Goal: Information Seeking & Learning: Check status

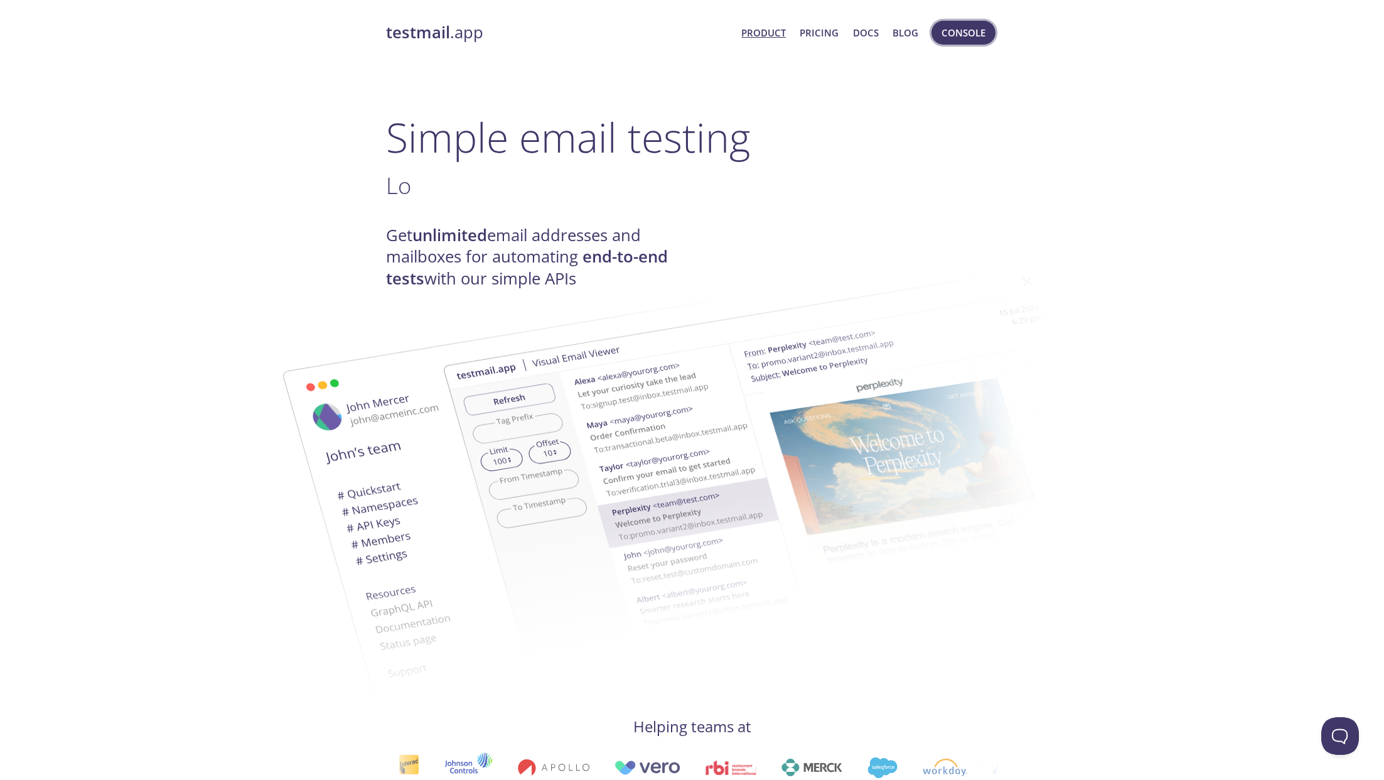
click at [975, 32] on span "Console" at bounding box center [963, 32] width 44 height 16
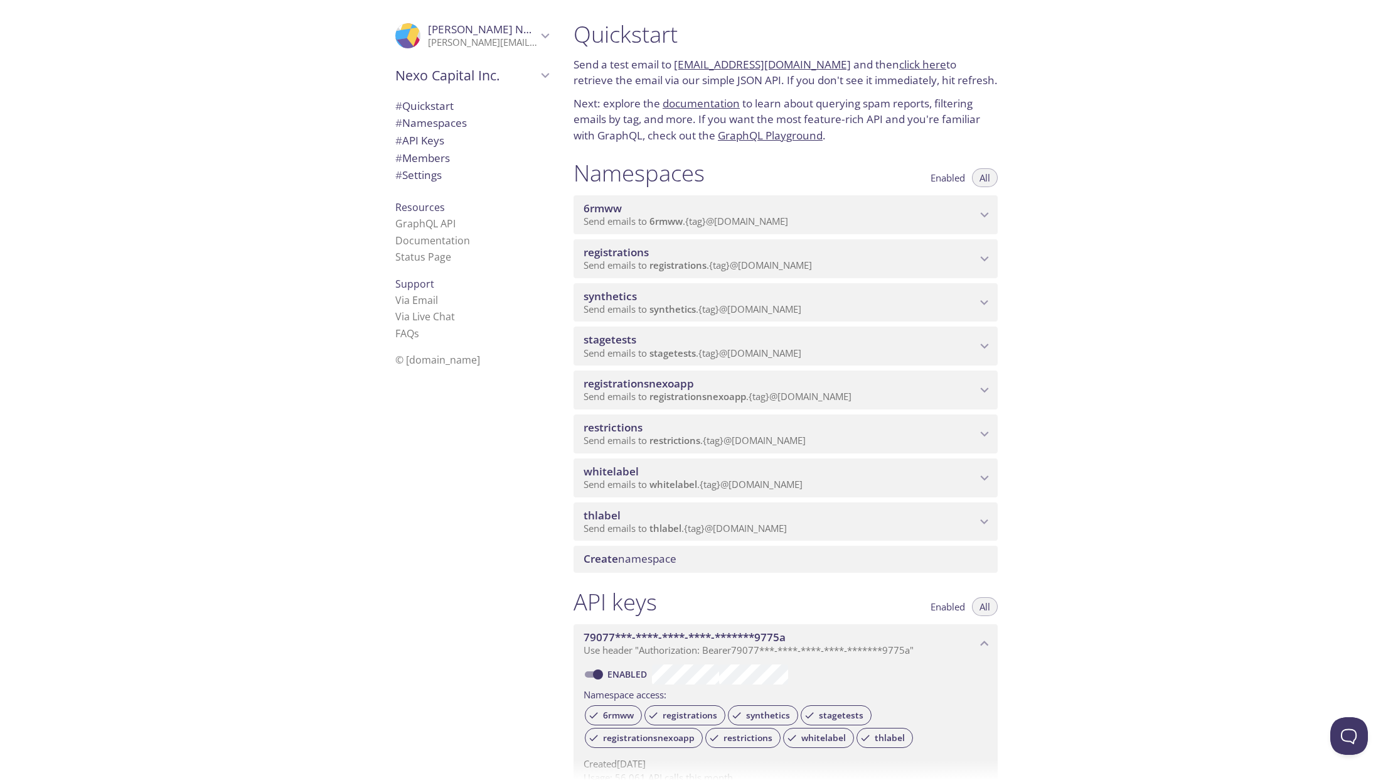
click at [867, 309] on p "Send emails to synthetics . {tag} @inbox.testmail.app" at bounding box center [780, 309] width 393 height 13
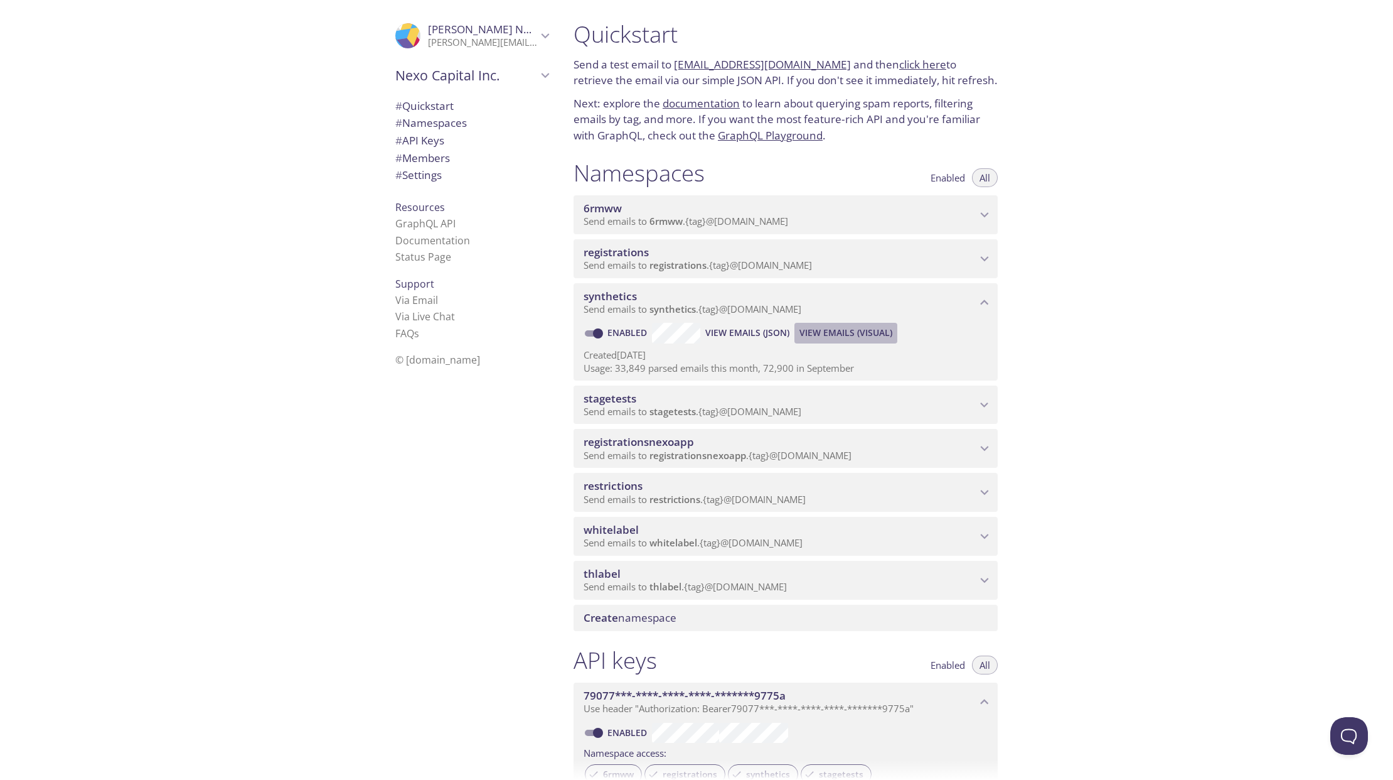
click at [855, 331] on span "View Emails (Visual)" at bounding box center [846, 332] width 93 height 15
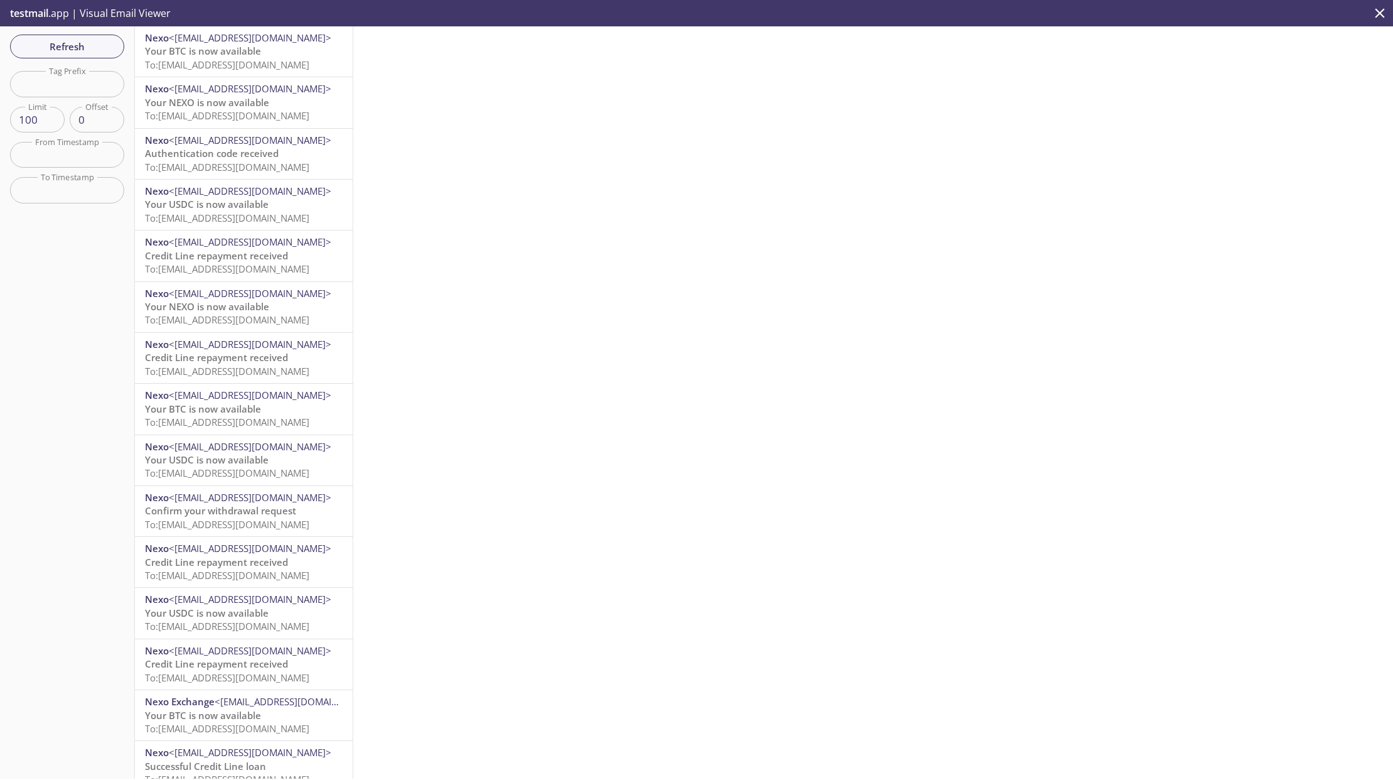
click at [673, 262] on div at bounding box center [873, 402] width 1040 height 752
click at [991, 110] on div at bounding box center [873, 402] width 1040 height 752
click at [820, 210] on div at bounding box center [873, 402] width 1040 height 752
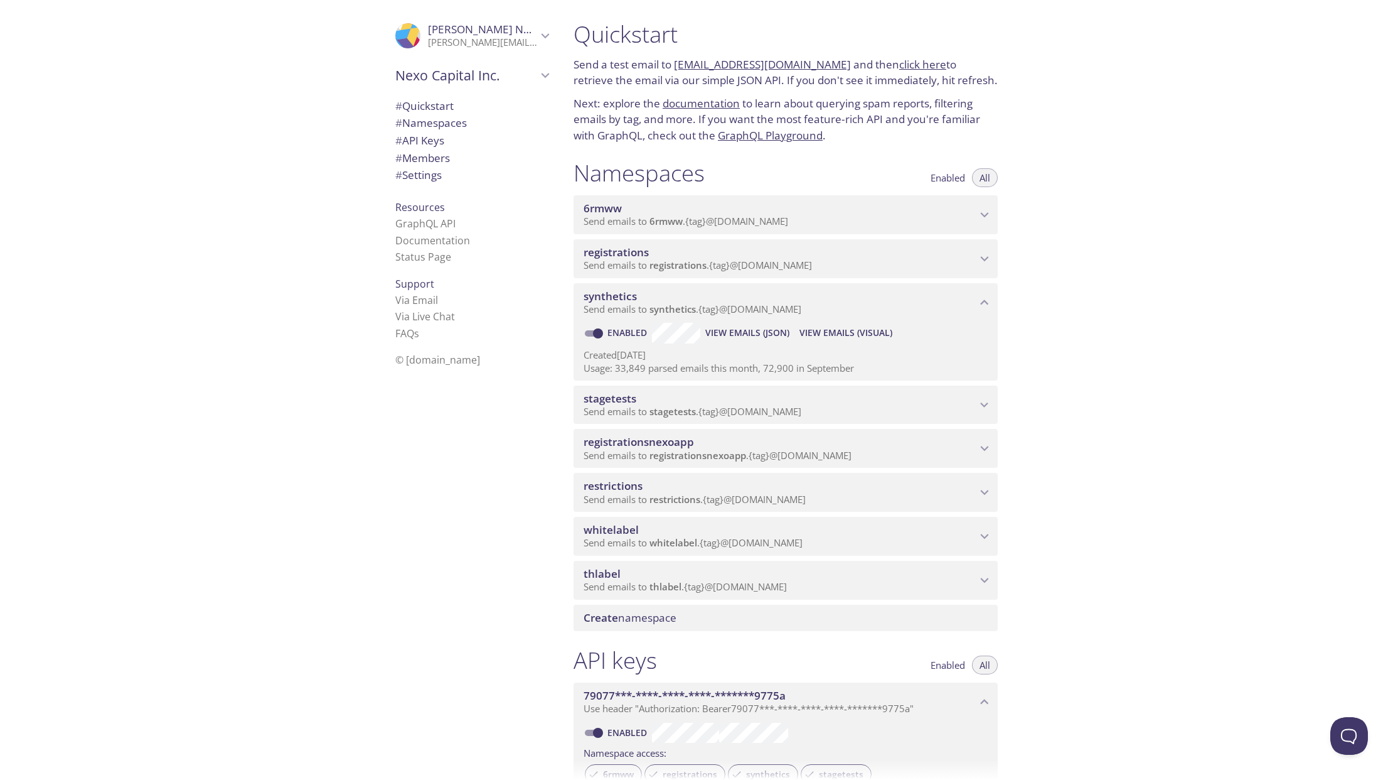
click at [833, 406] on p "Send emails to stagetests . {tag} @inbox.testmail.app" at bounding box center [780, 411] width 393 height 13
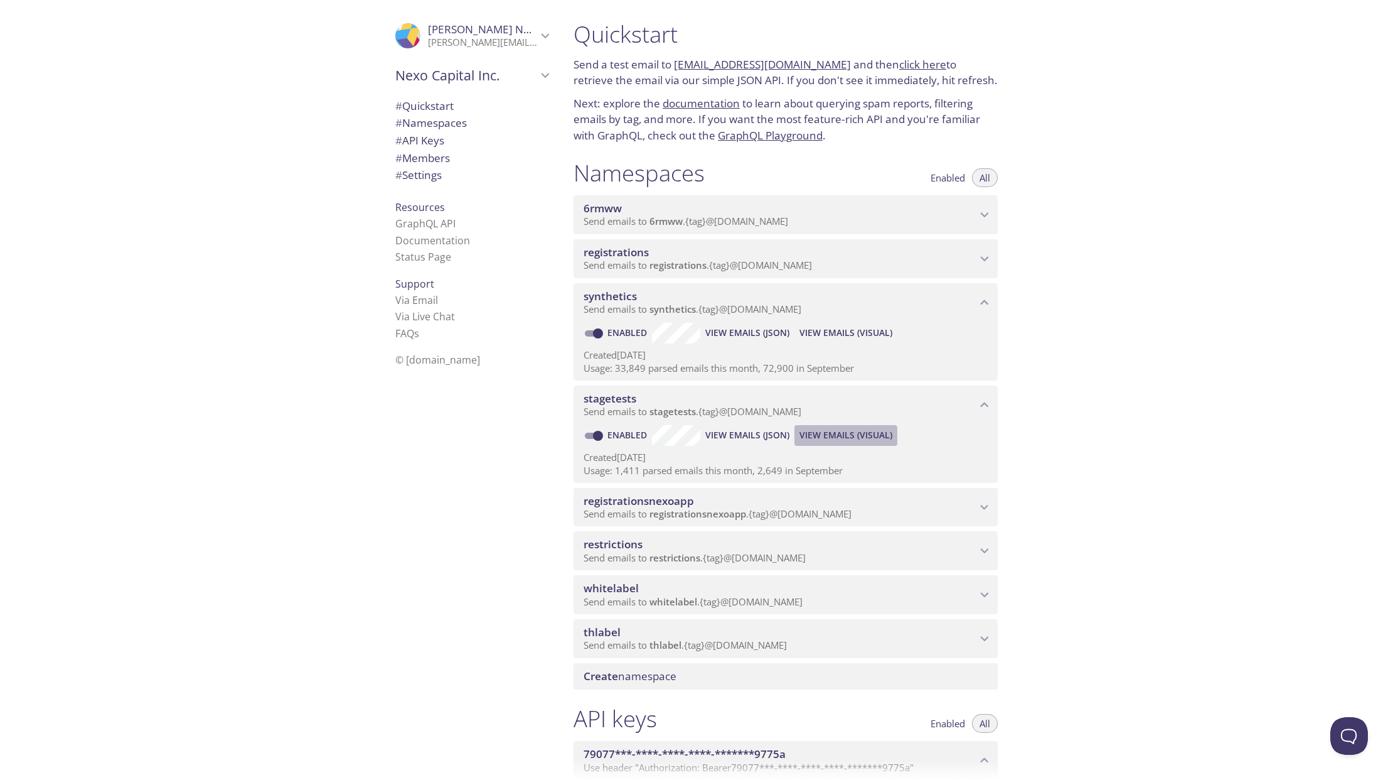
click at [862, 434] on span "View Emails (Visual)" at bounding box center [846, 434] width 93 height 15
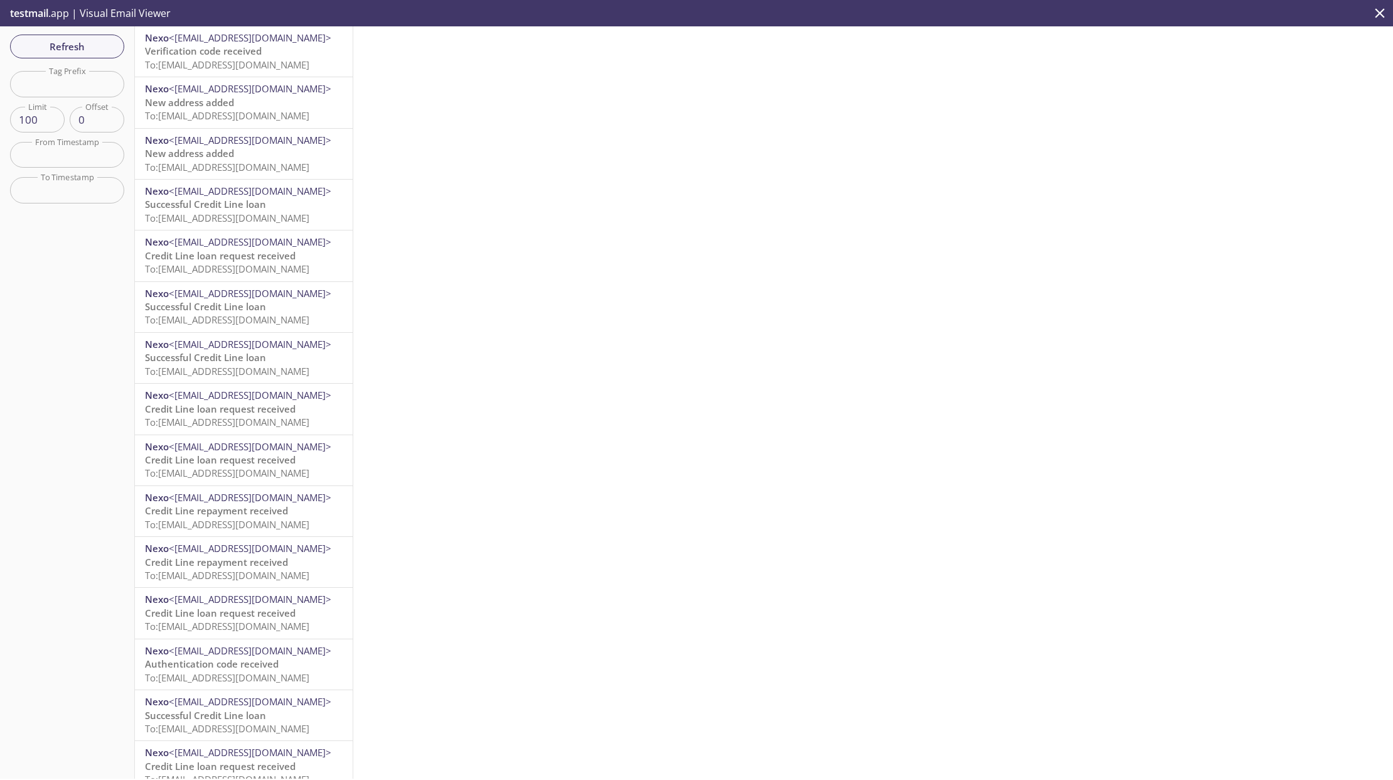
click at [195, 63] on span "To: stagetests.market-futures@inbox.testmail.app" at bounding box center [227, 64] width 164 height 13
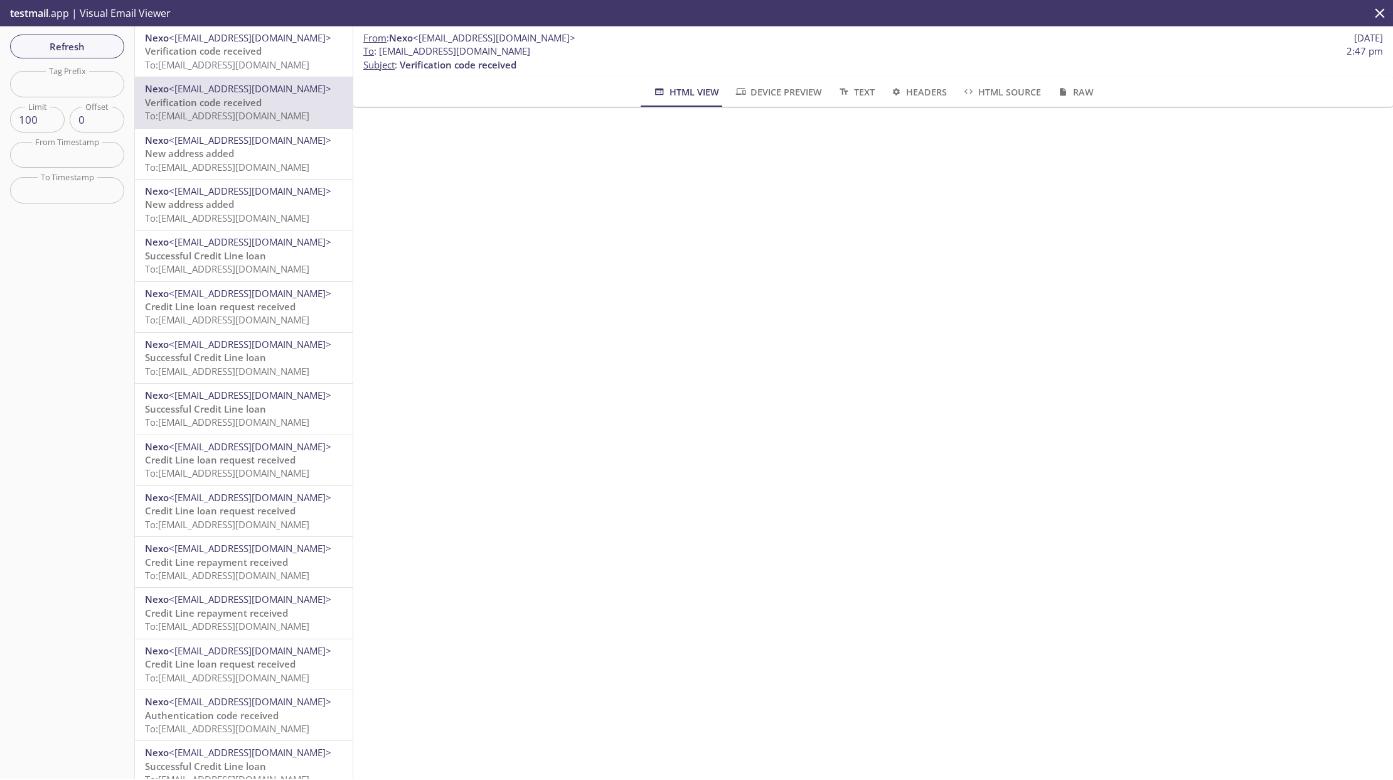
click at [206, 57] on span "Verification code received" at bounding box center [203, 51] width 117 height 13
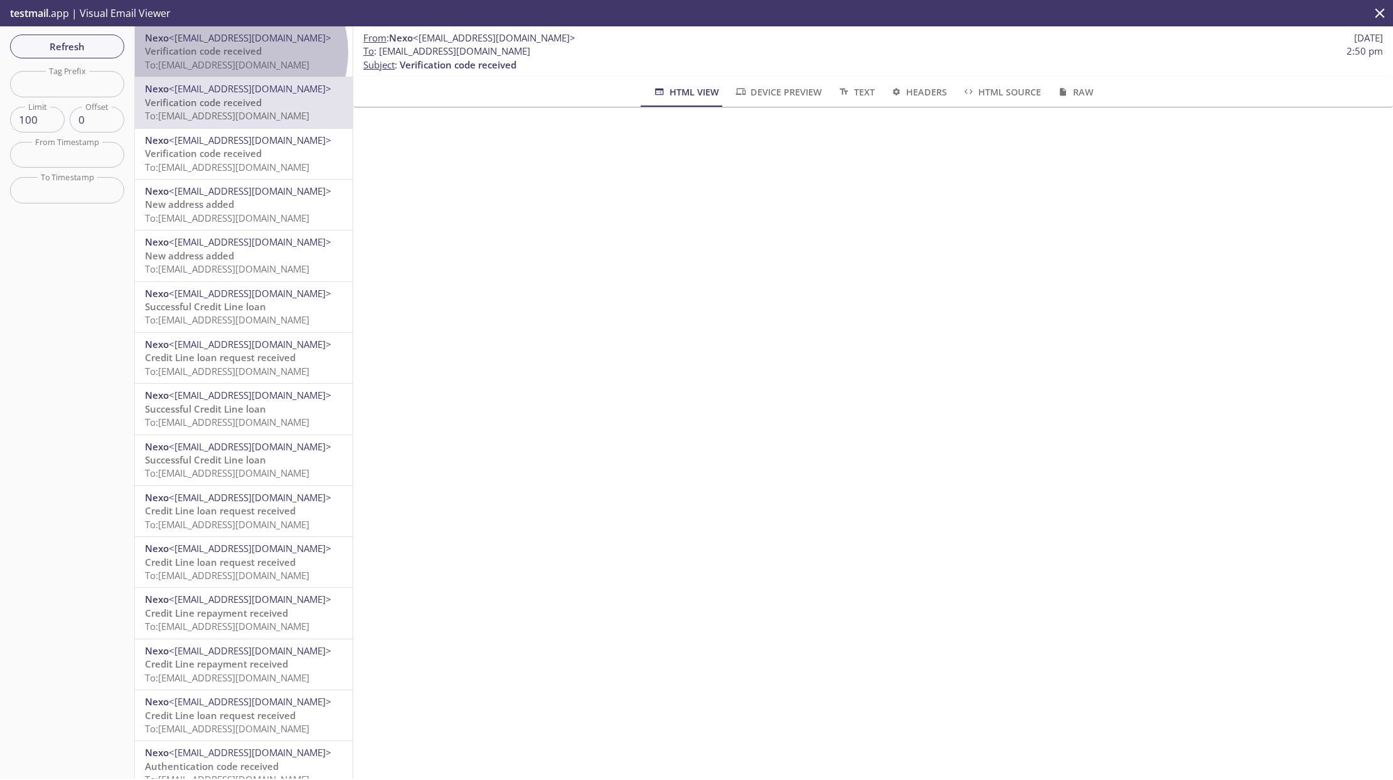
click at [240, 52] on span "Verification code received" at bounding box center [203, 51] width 117 height 13
